Goal: Navigation & Orientation: Find specific page/section

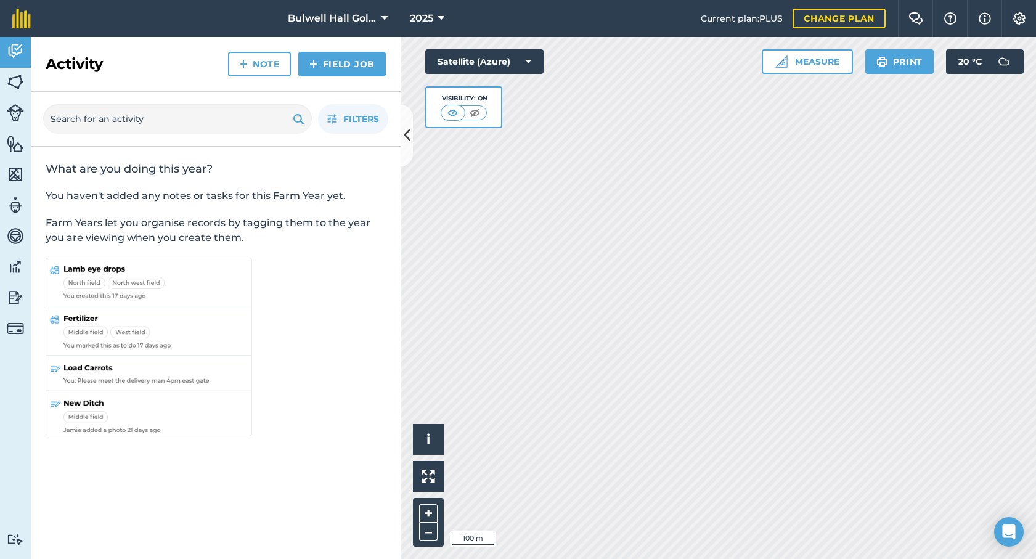
click at [10, 88] on img at bounding box center [15, 82] width 17 height 18
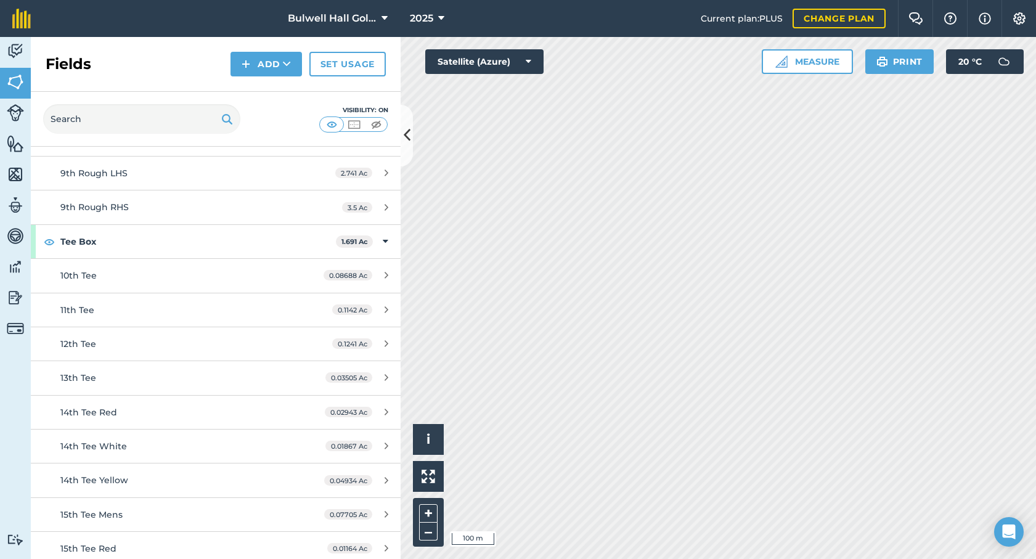
scroll to position [4562, 0]
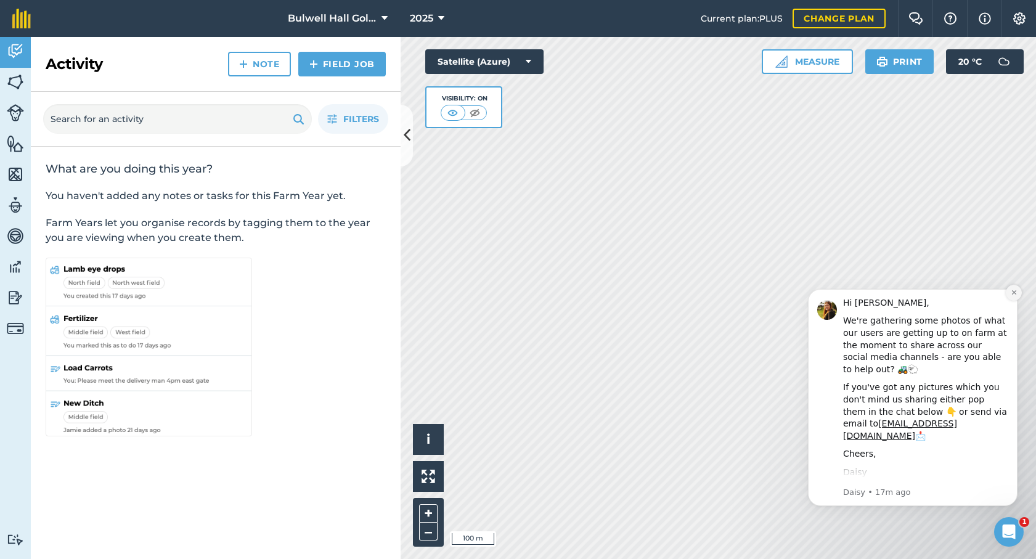
click at [1013, 298] on button "Dismiss notification" at bounding box center [1014, 293] width 16 height 16
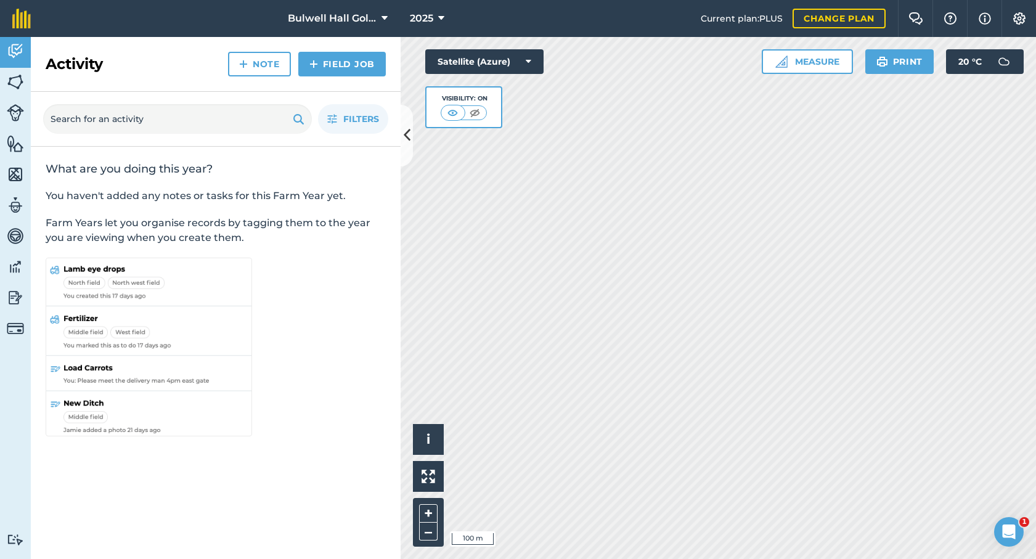
click at [12, 86] on img at bounding box center [15, 82] width 17 height 18
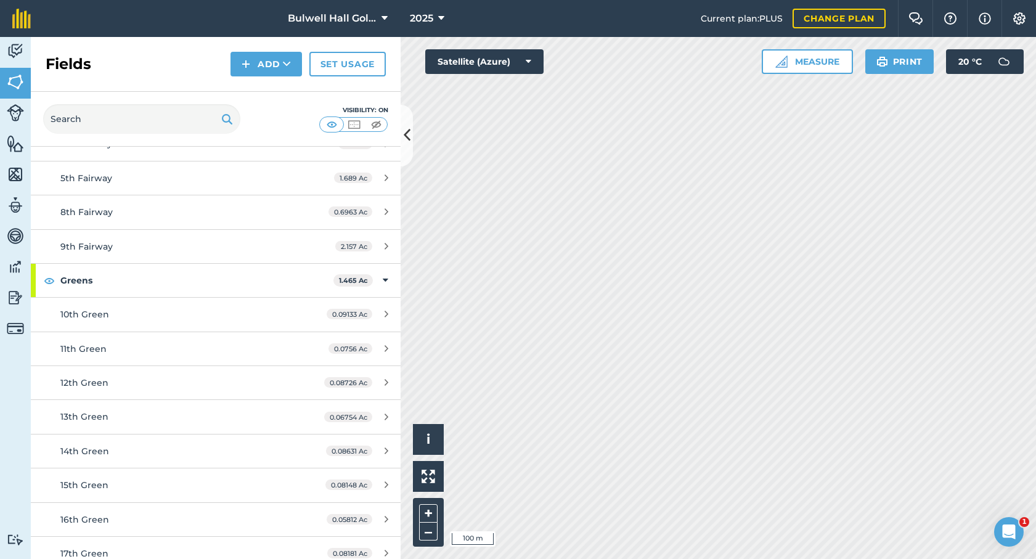
scroll to position [2397, 0]
